Goal: Browse casually: Explore the website without a specific task or goal

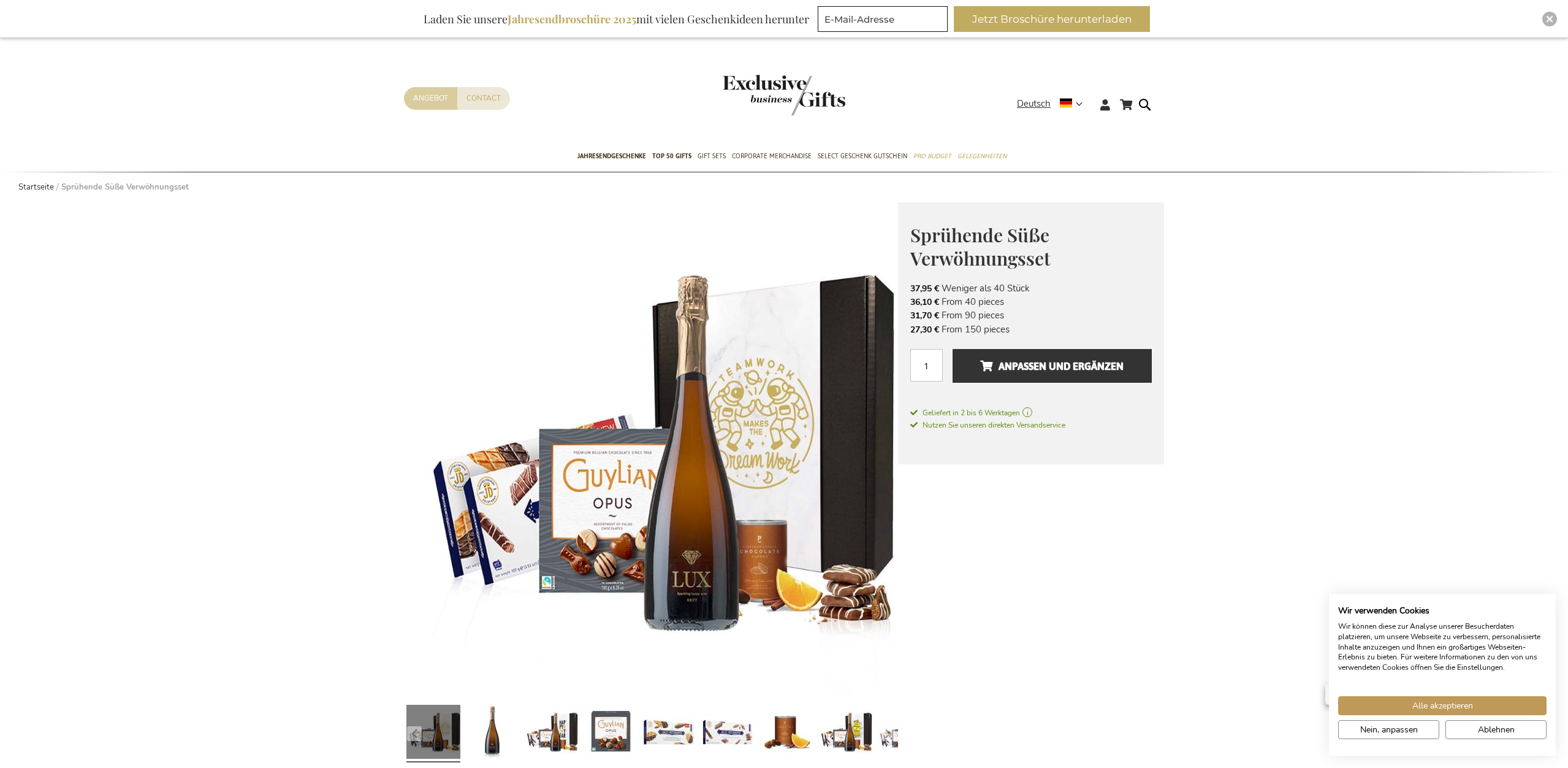
click at [425, 94] on link "Angebot" at bounding box center [431, 99] width 54 height 23
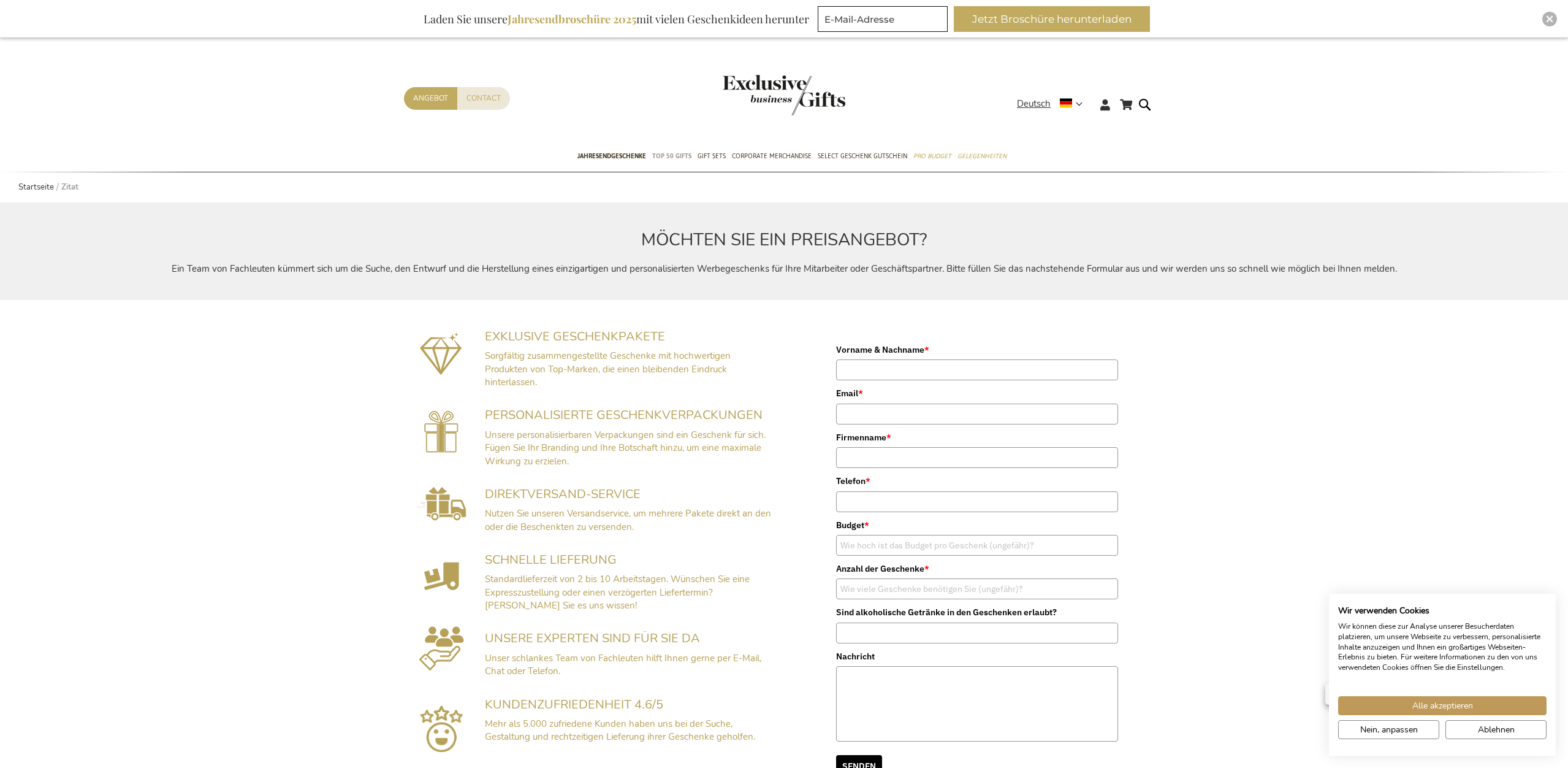
click at [677, 153] on span "TOP 50 Gifts" at bounding box center [672, 155] width 40 height 13
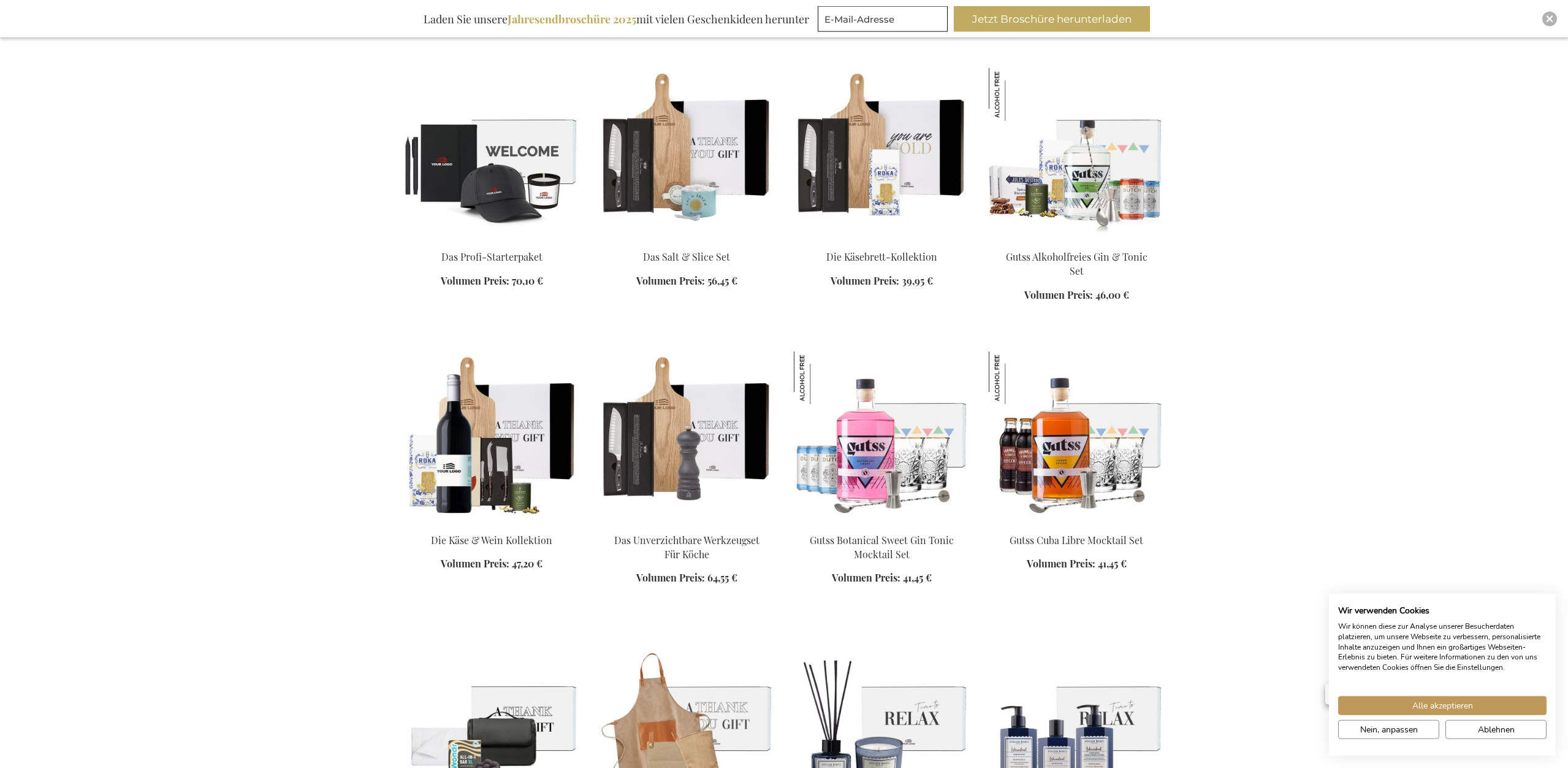
scroll to position [1064, 0]
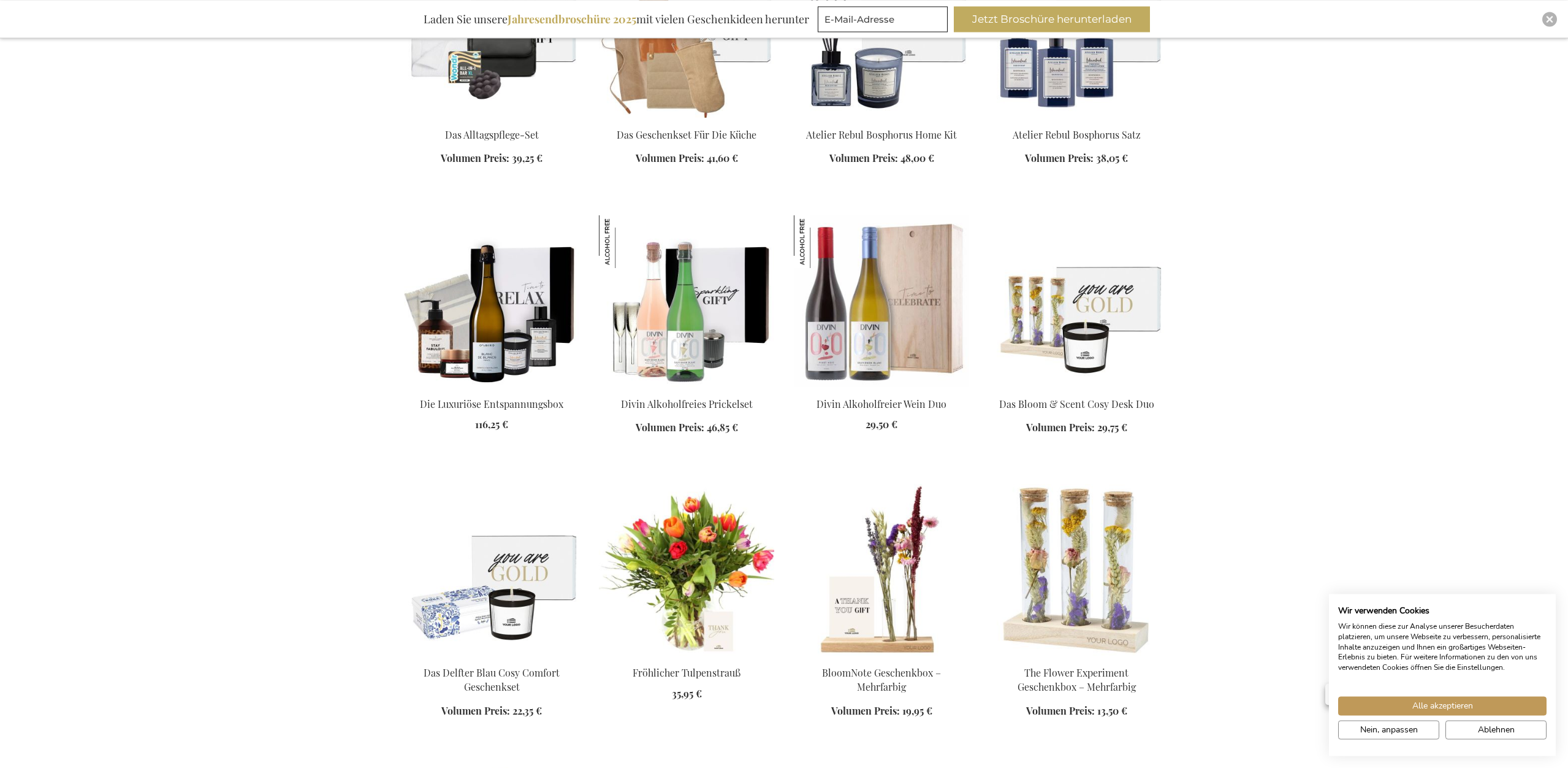
scroll to position [1751, 0]
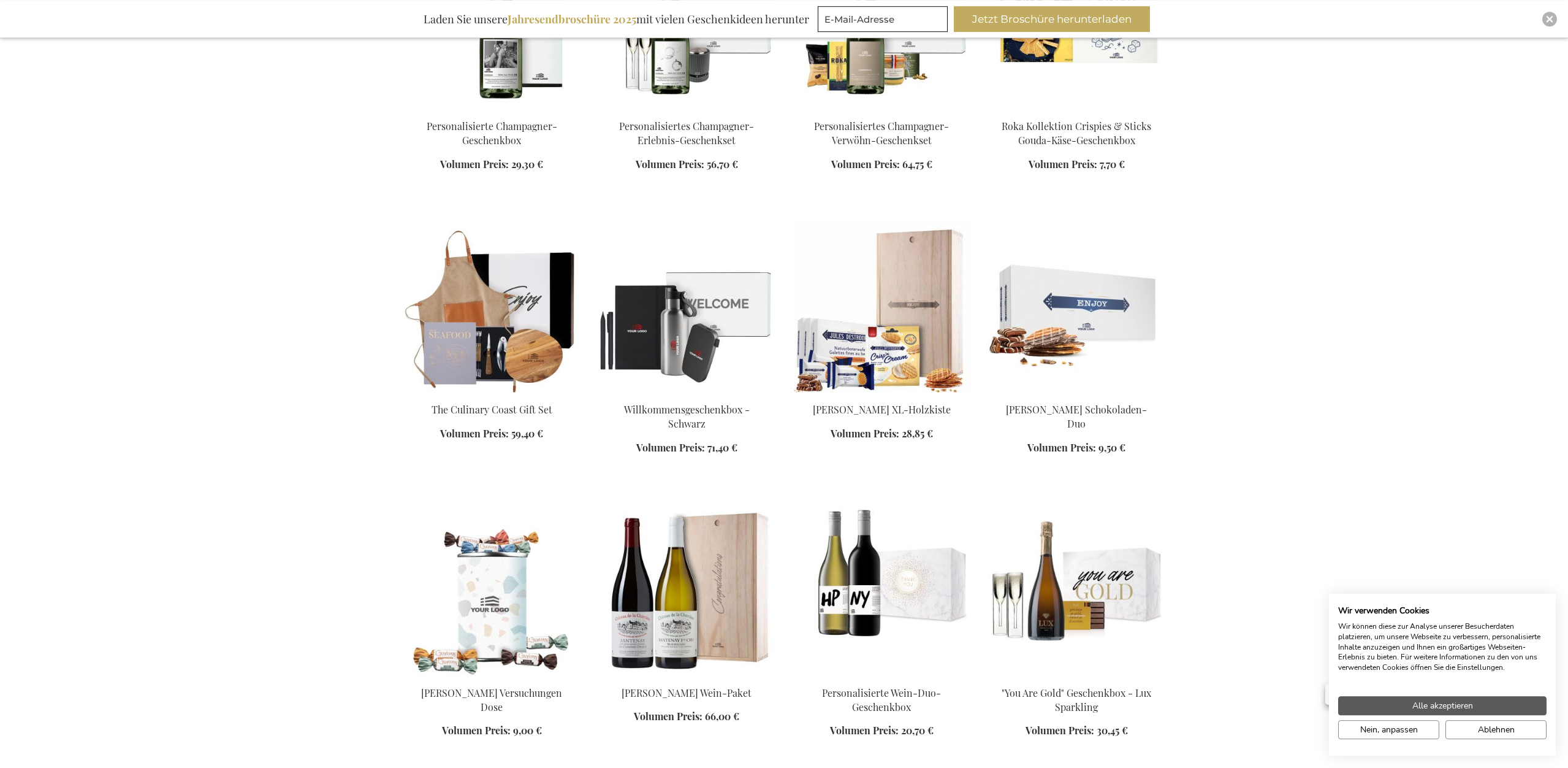
scroll to position [2565, 0]
click at [1431, 693] on div "Alle akzeptieren Nein, anpassen Ablehnen" at bounding box center [1442, 710] width 227 height 66
click at [1432, 701] on span "Alle akzeptieren" at bounding box center [1442, 705] width 61 height 13
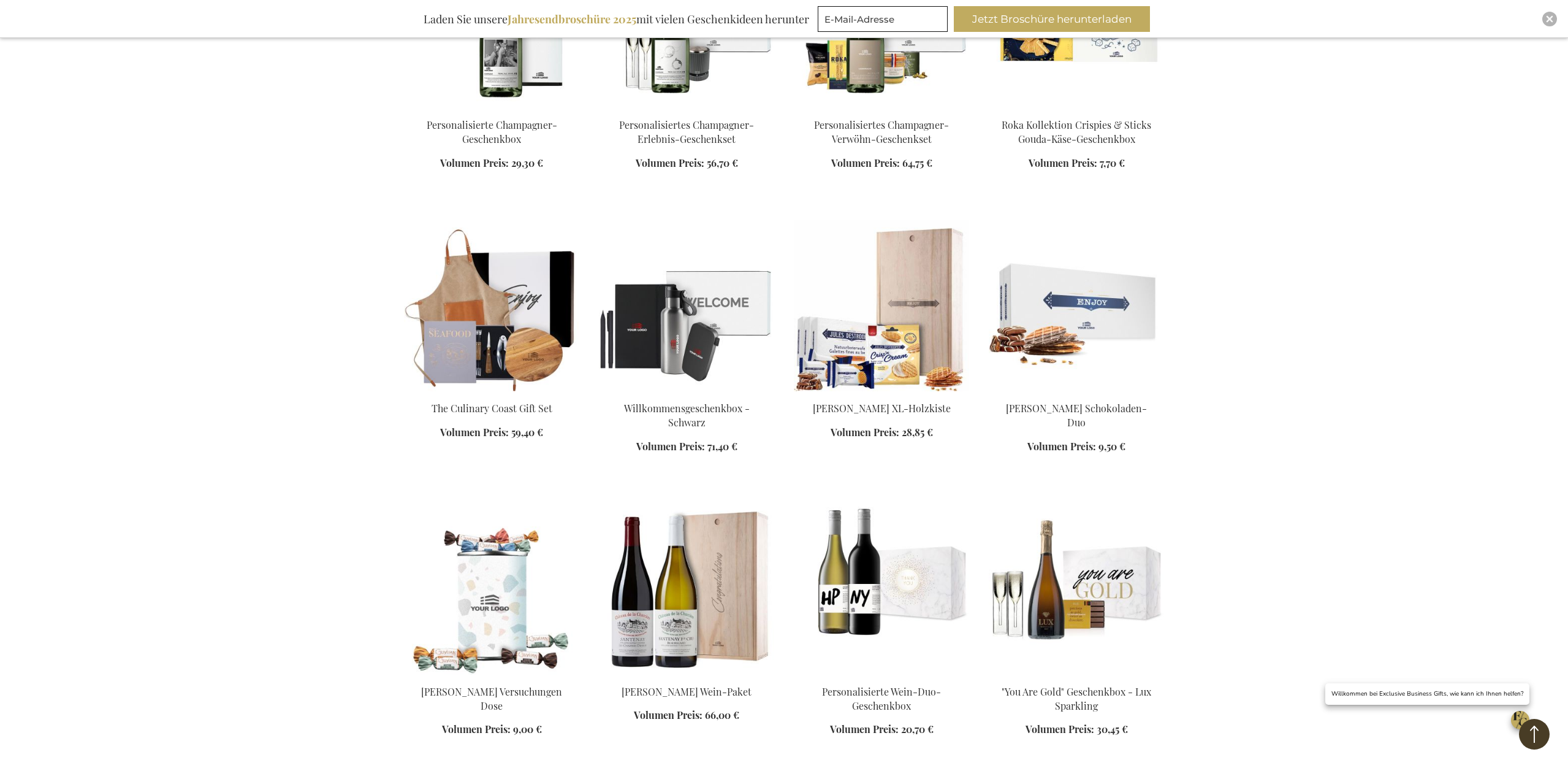
drag, startPoint x: 1433, startPoint y: 444, endPoint x: 1442, endPoint y: 438, distance: 10.8
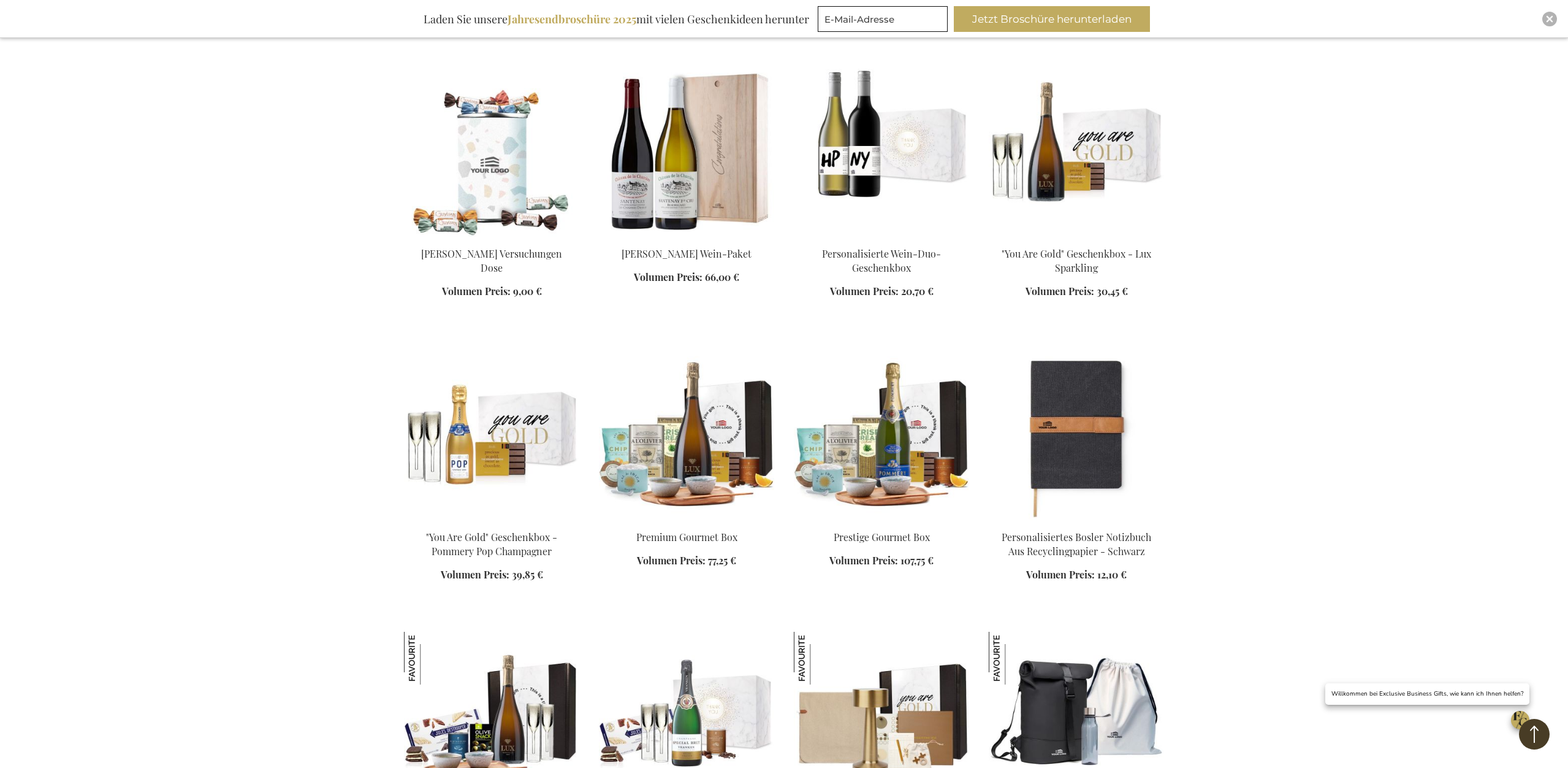
scroll to position [3378, 0]
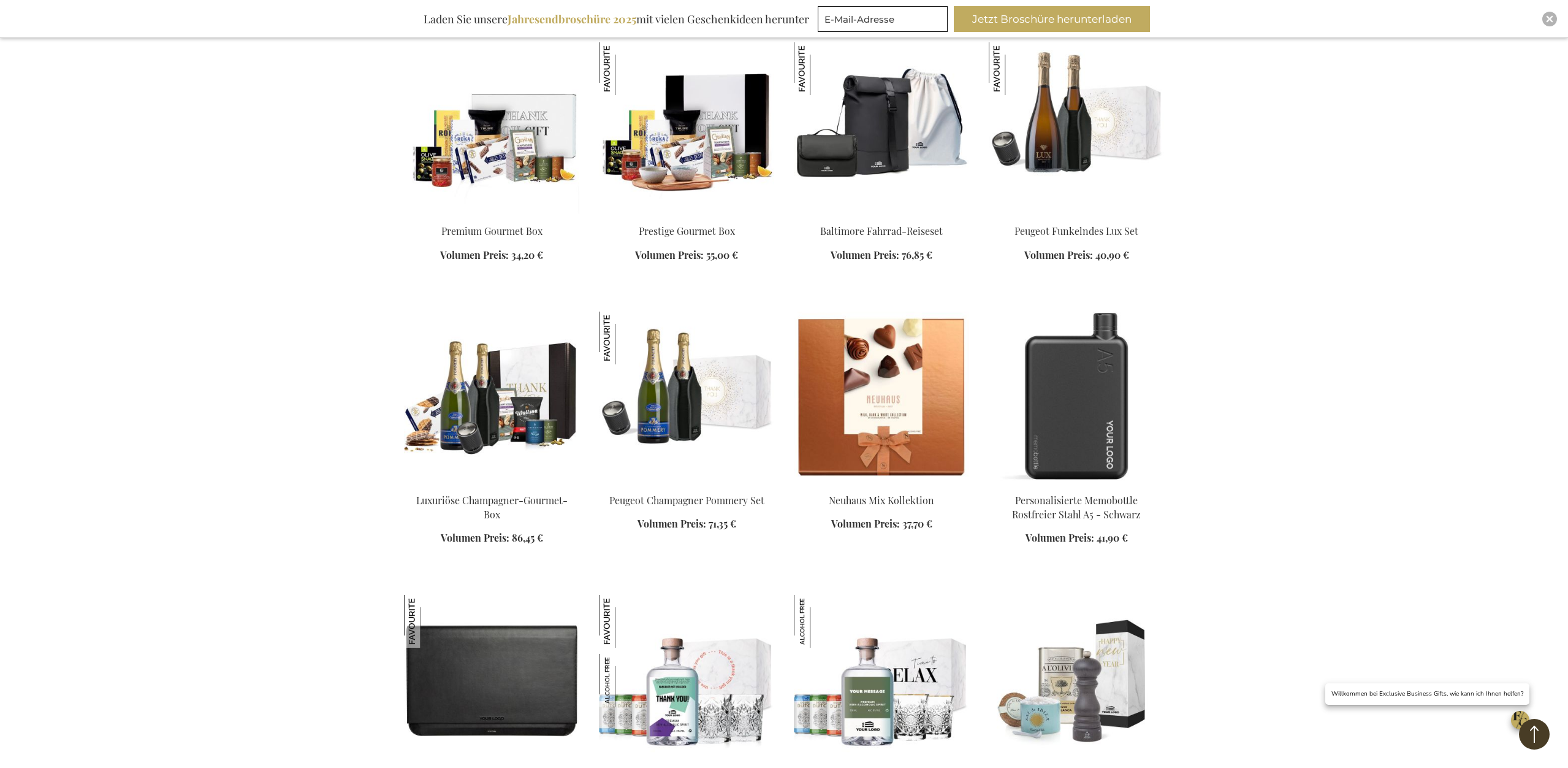
scroll to position [4753, 0]
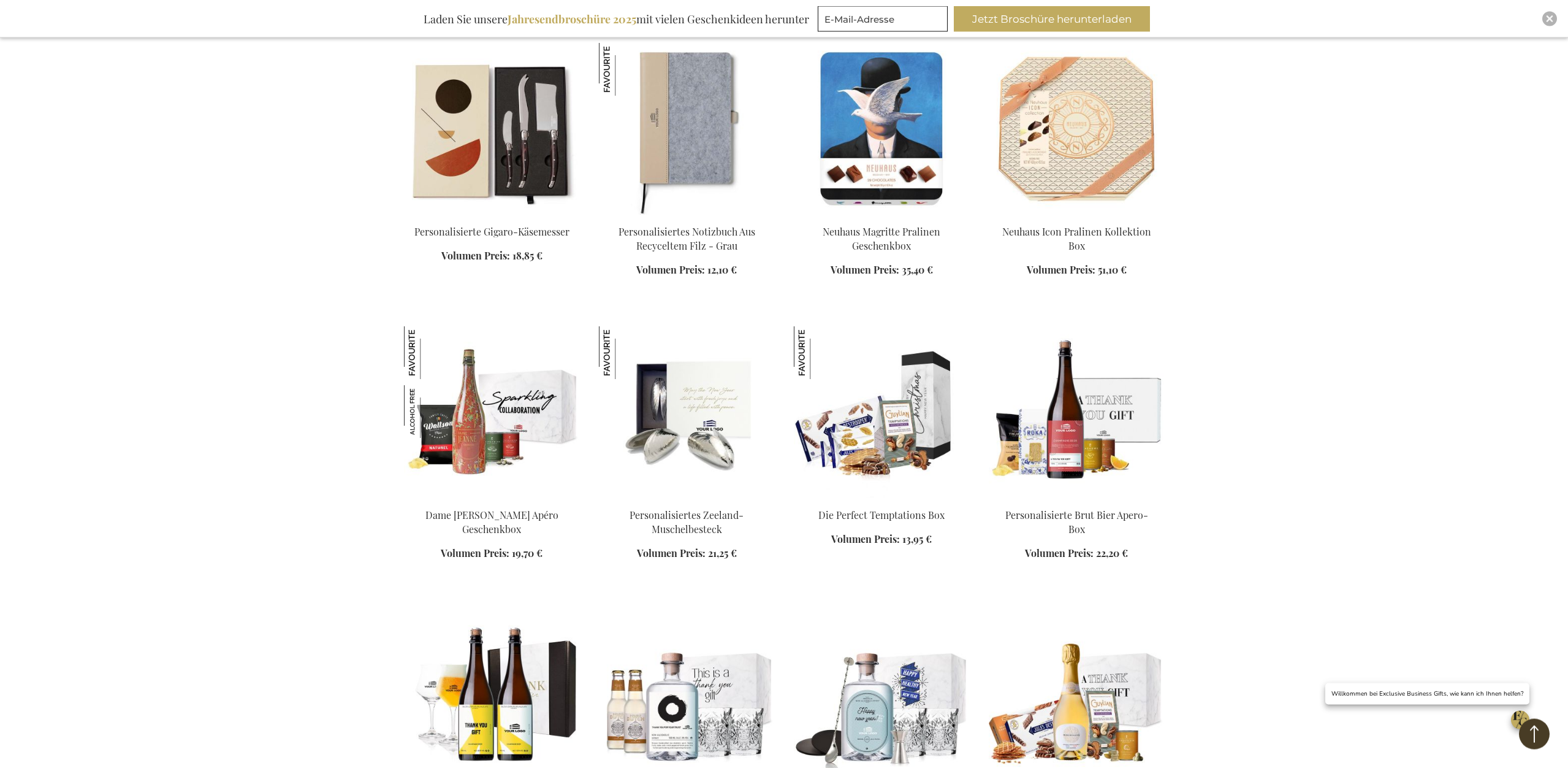
scroll to position [5692, 0]
